Goal: Task Accomplishment & Management: Manage account settings

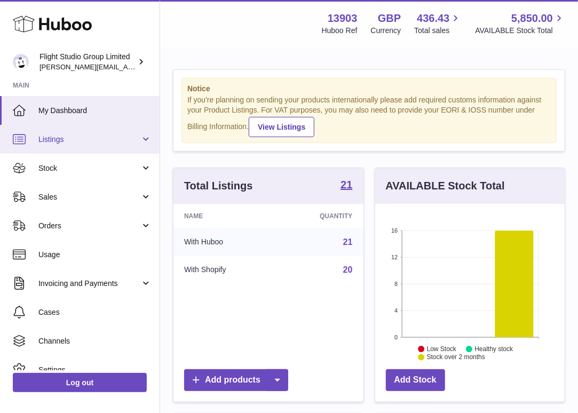
click at [74, 138] on span "Listings" at bounding box center [89, 139] width 102 height 10
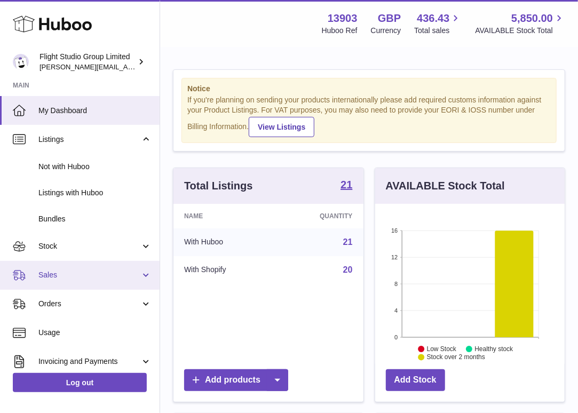
scroll to position [22, 0]
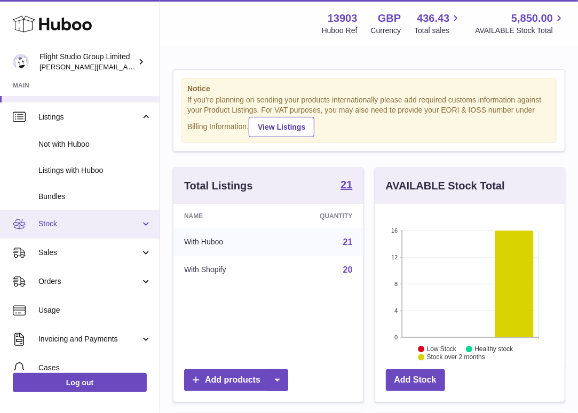
click at [96, 229] on link "Stock" at bounding box center [80, 224] width 160 height 29
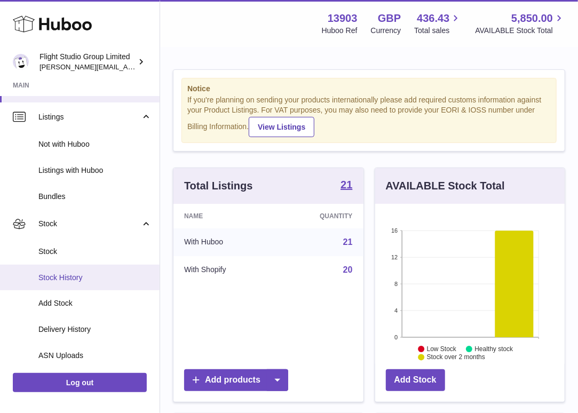
scroll to position [48, 0]
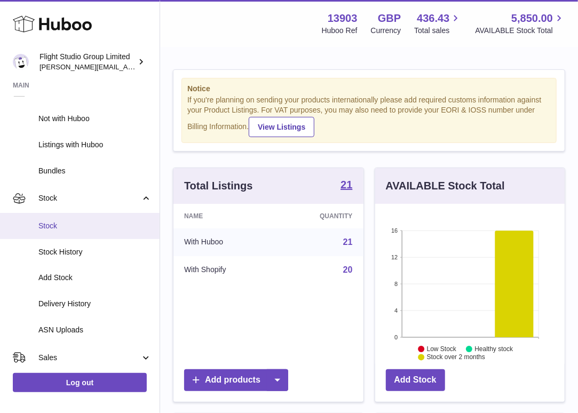
click at [74, 228] on span "Stock" at bounding box center [94, 226] width 113 height 10
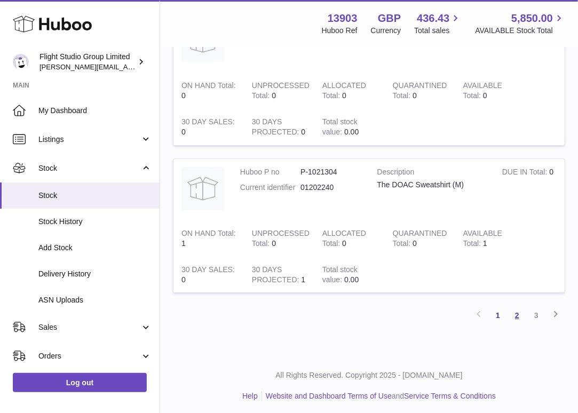
click at [517, 308] on link "2" at bounding box center [517, 315] width 19 height 19
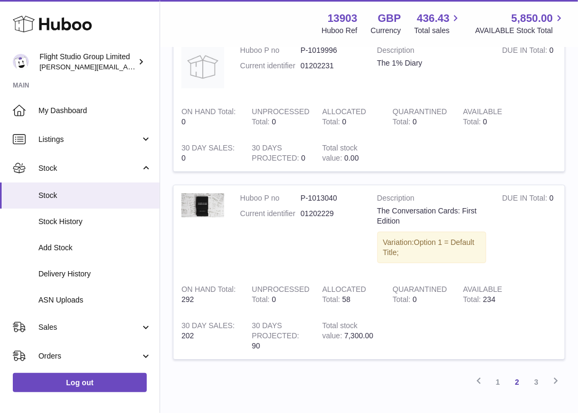
scroll to position [1323, 0]
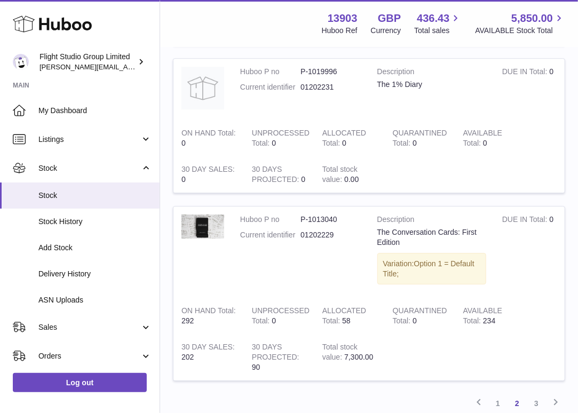
click at [334, 82] on dd "01202231" at bounding box center [330, 87] width 60 height 10
click at [385, 67] on strong "Description" at bounding box center [431, 73] width 109 height 13
click at [194, 84] on img at bounding box center [202, 88] width 43 height 43
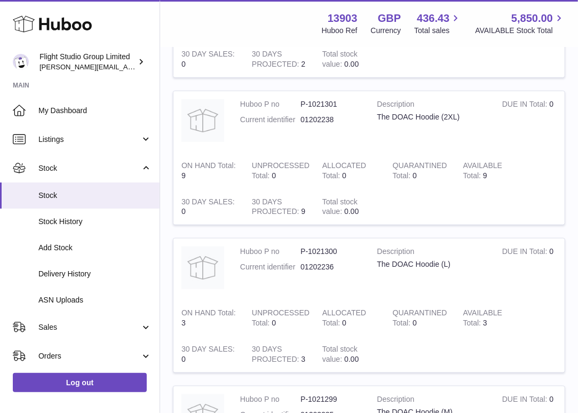
scroll to position [0, 0]
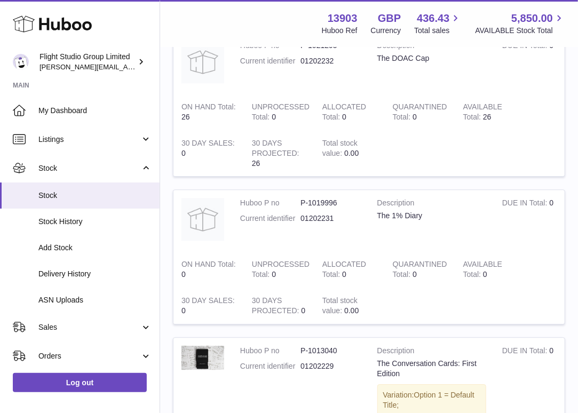
scroll to position [1192, 0]
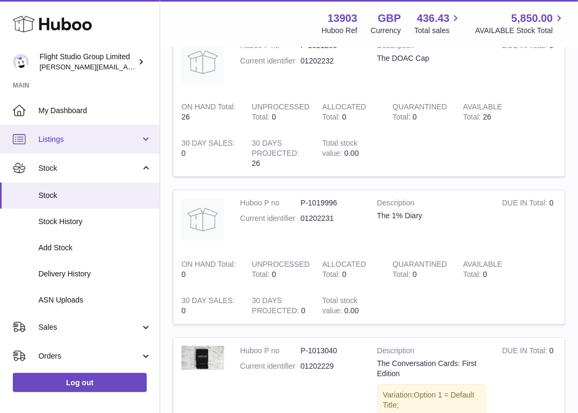
click at [61, 140] on span "Listings" at bounding box center [89, 139] width 102 height 10
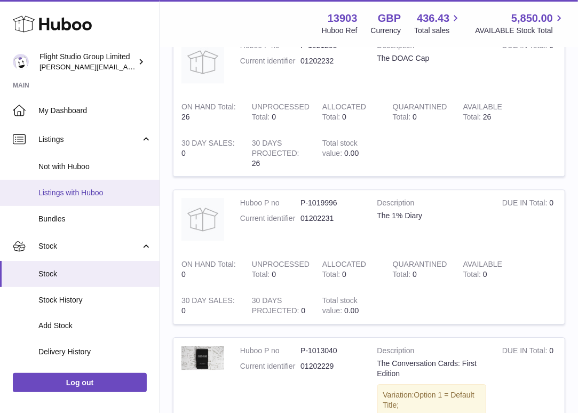
click at [64, 195] on span "Listings with Huboo" at bounding box center [94, 193] width 113 height 10
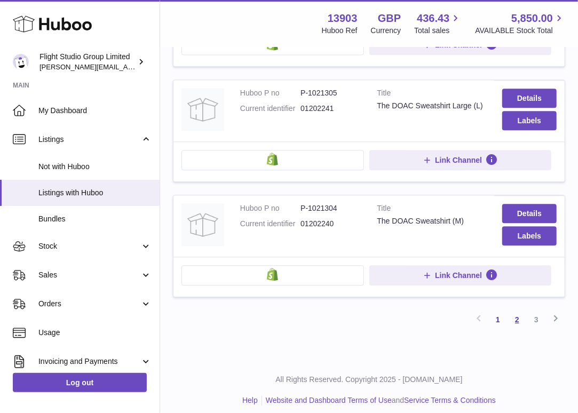
click at [516, 310] on link "2" at bounding box center [517, 319] width 19 height 19
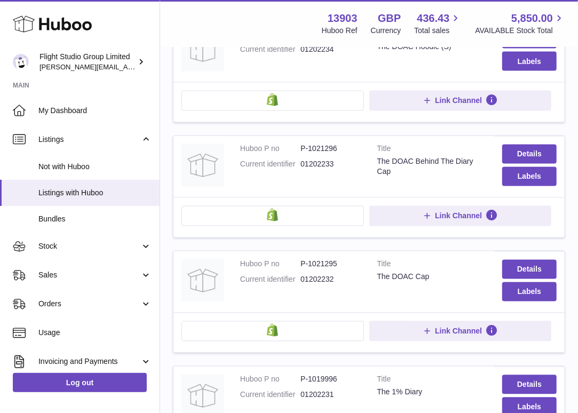
scroll to position [942, 0]
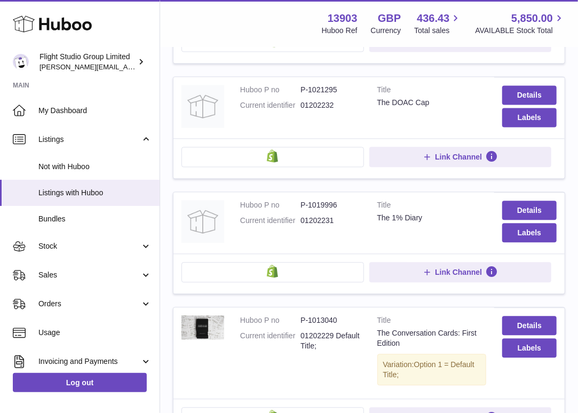
click at [396, 201] on strong "Title" at bounding box center [431, 206] width 109 height 13
click at [530, 201] on link "Details" at bounding box center [529, 210] width 54 height 19
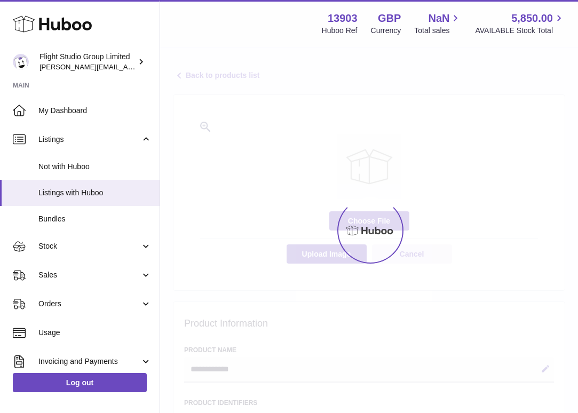
select select
select select "***"
select select "****"
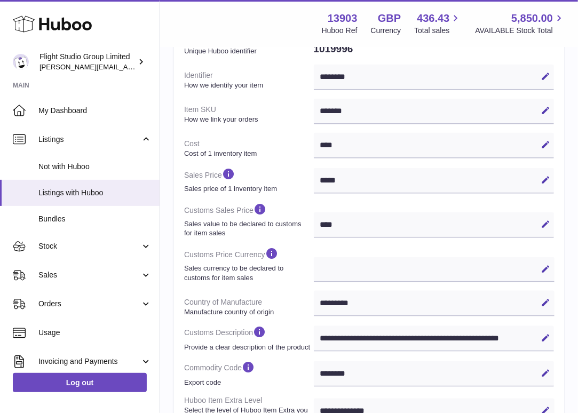
scroll to position [454, 0]
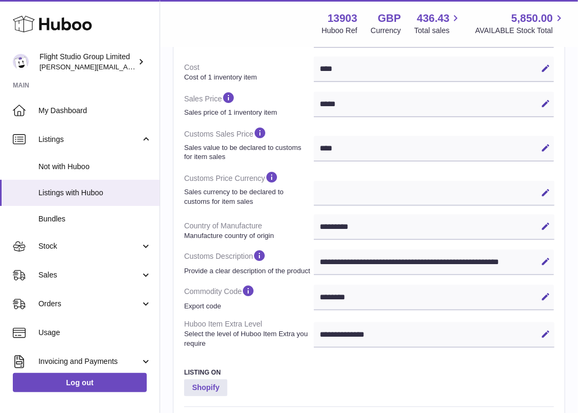
click at [339, 296] on div "******** Edit Cancel Save" at bounding box center [434, 298] width 240 height 26
click at [344, 299] on div "******** Edit Cancel Save" at bounding box center [434, 298] width 240 height 26
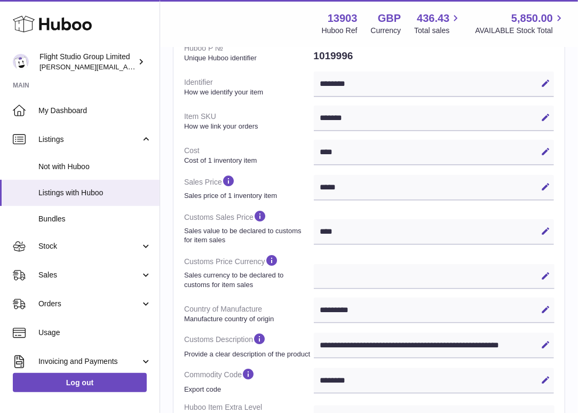
scroll to position [438, 0]
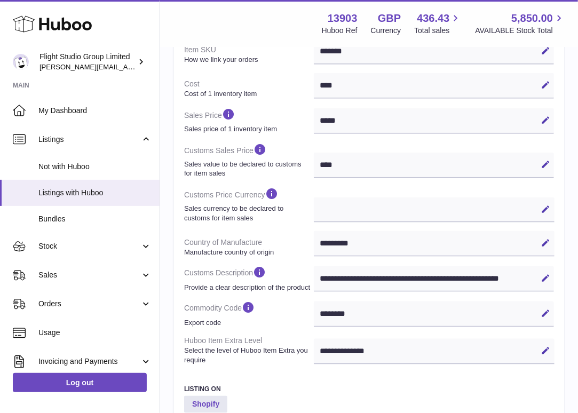
click at [350, 277] on div "**********" at bounding box center [434, 279] width 240 height 26
